Goal: Transaction & Acquisition: Subscribe to service/newsletter

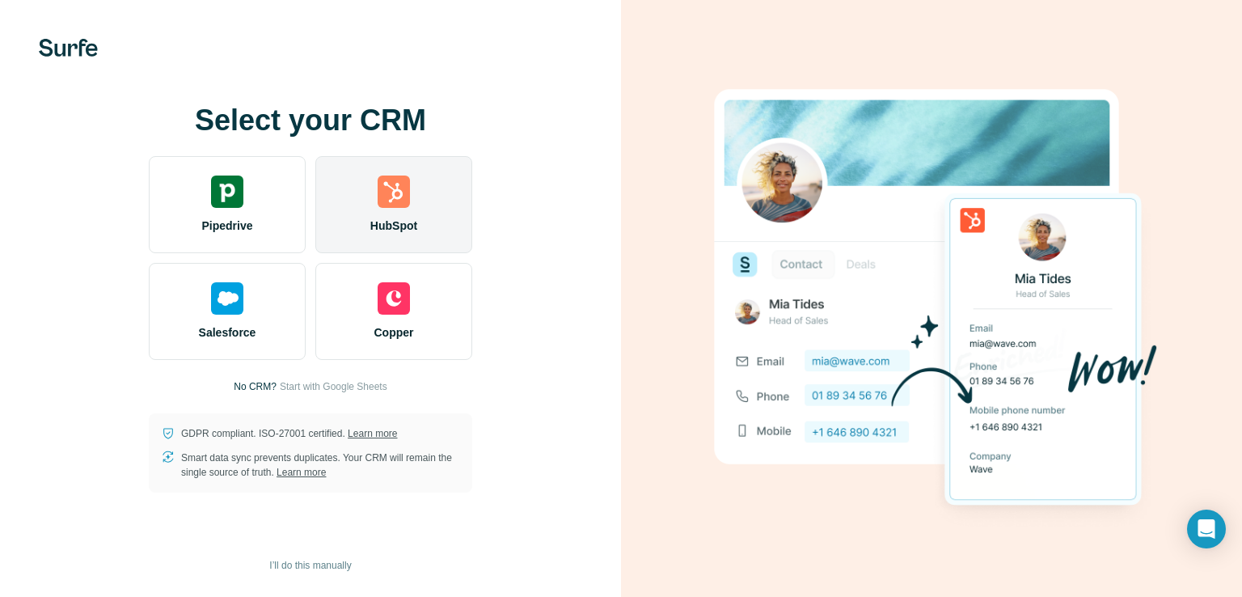
click at [430, 227] on div "HubSpot" at bounding box center [393, 204] width 157 height 97
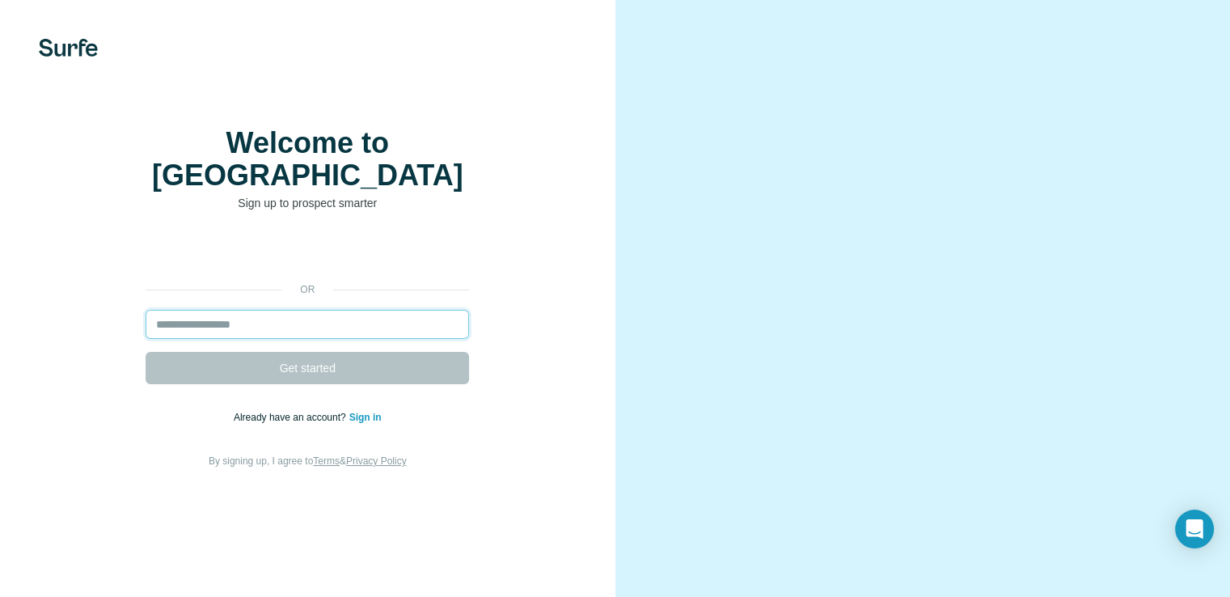
click at [272, 332] on input "email" at bounding box center [308, 324] width 324 height 29
type input "*"
